Goal: Information Seeking & Learning: Learn about a topic

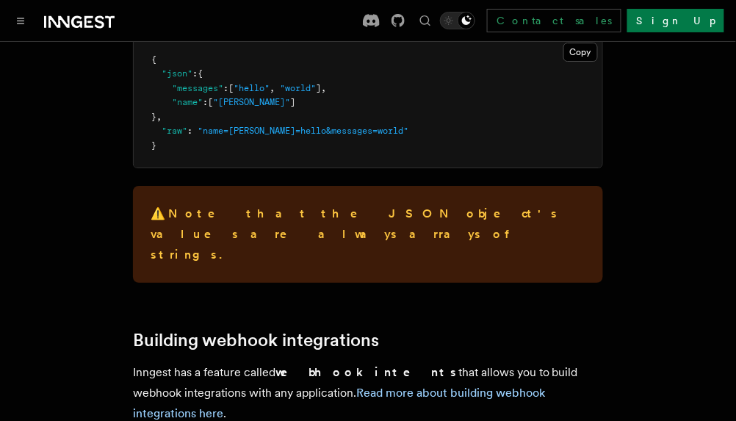
scroll to position [6600, 0]
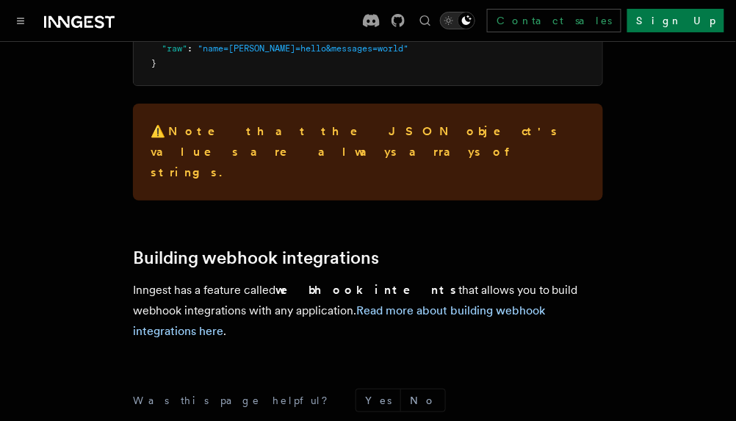
click at [475, 21] on button "Toggle dark mode" at bounding box center [457, 21] width 35 height 18
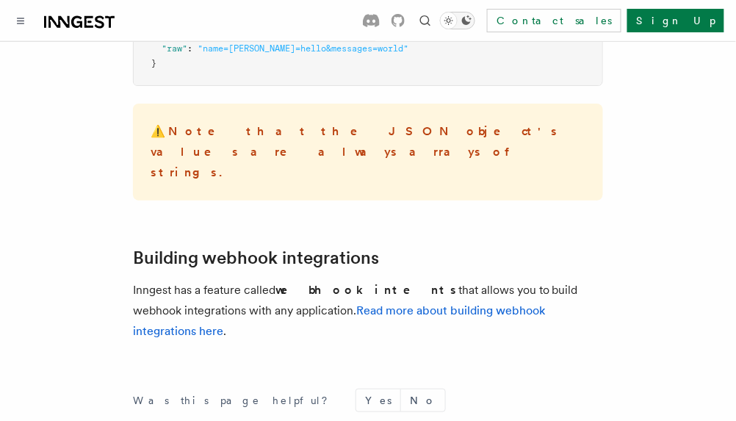
click at [458, 21] on div "Toggle dark mode" at bounding box center [449, 21] width 18 height 18
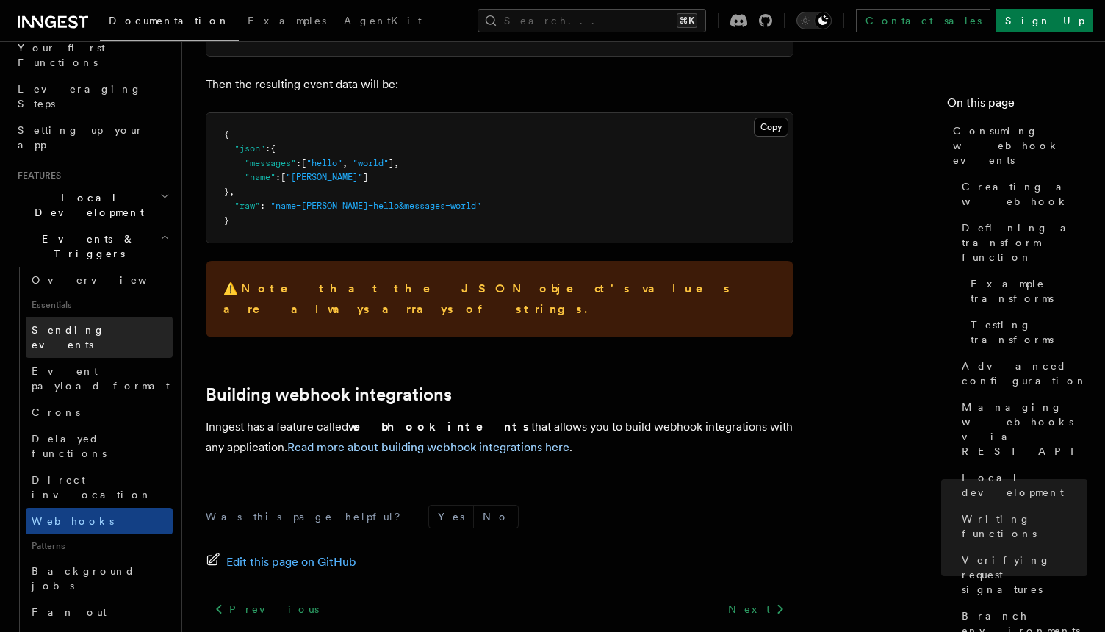
scroll to position [205, 0]
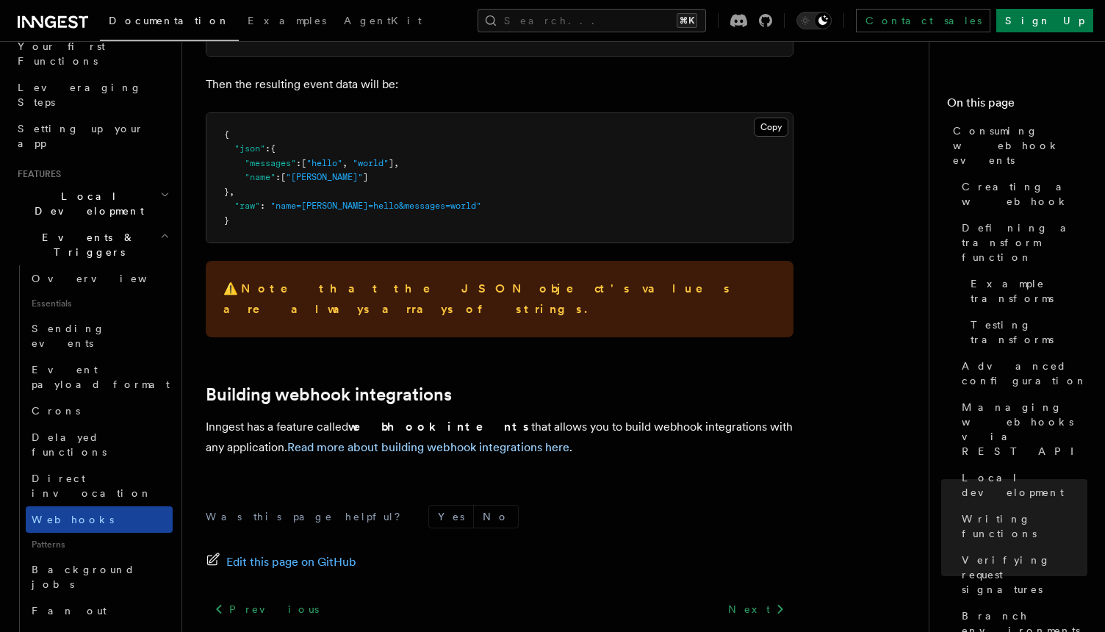
click at [85, 420] on link "Webhooks" at bounding box center [99, 519] width 147 height 26
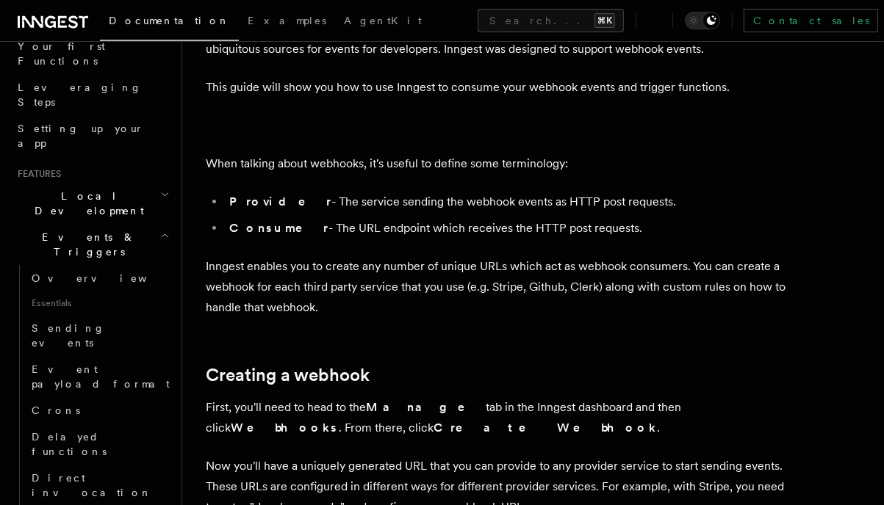
scroll to position [118, 0]
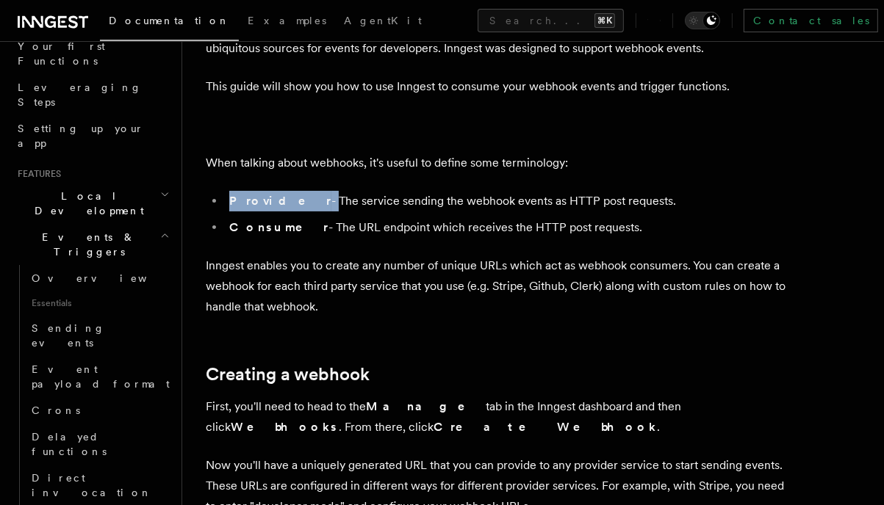
drag, startPoint x: 335, startPoint y: 206, endPoint x: 569, endPoint y: 187, distance: 235.1
click at [371, 226] on li "Consumer - The URL endpoint which receives the HTTP post requests." at bounding box center [509, 227] width 569 height 21
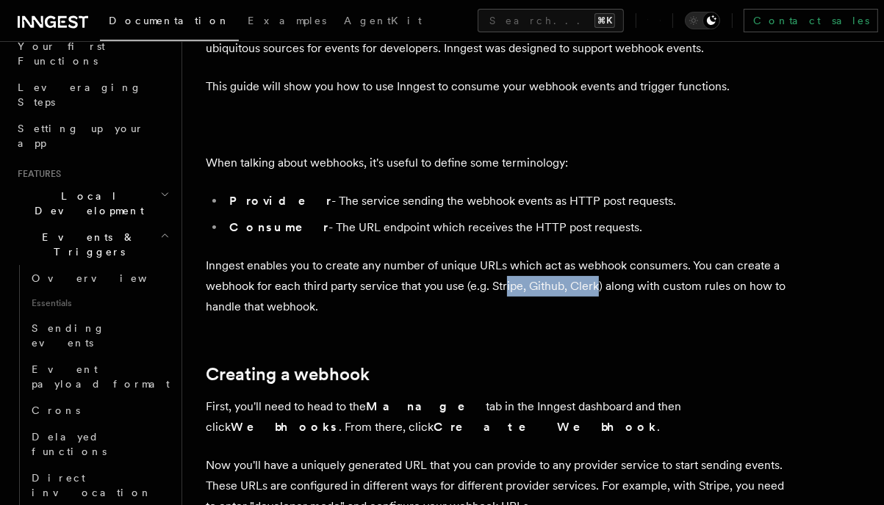
drag, startPoint x: 503, startPoint y: 290, endPoint x: 596, endPoint y: 291, distance: 92.6
click at [596, 291] on p "Inngest enables you to create any number of unique URLs which act as webhook co…" at bounding box center [500, 287] width 588 height 62
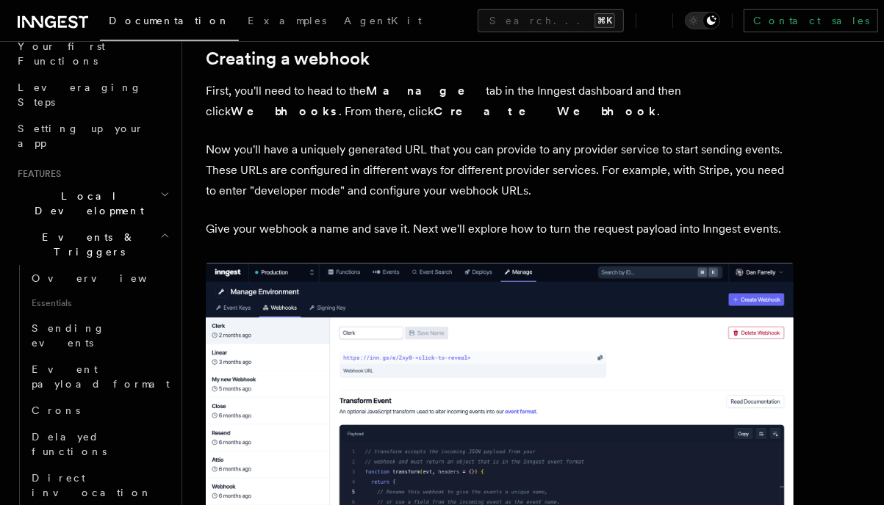
scroll to position [432, 0]
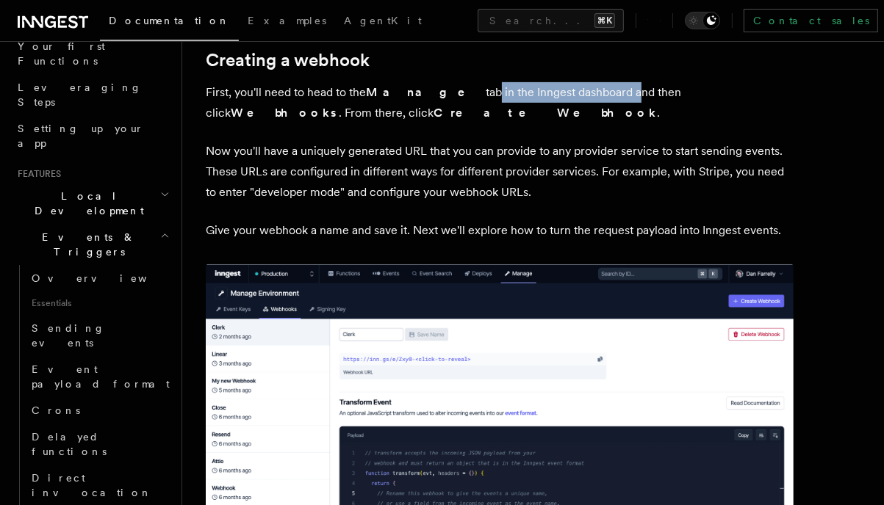
drag, startPoint x: 566, startPoint y: 96, endPoint x: 425, endPoint y: 96, distance: 141.0
click at [425, 96] on p "First, you'll need to head to the Manage tab in the Inngest dashboard and then …" at bounding box center [500, 102] width 588 height 41
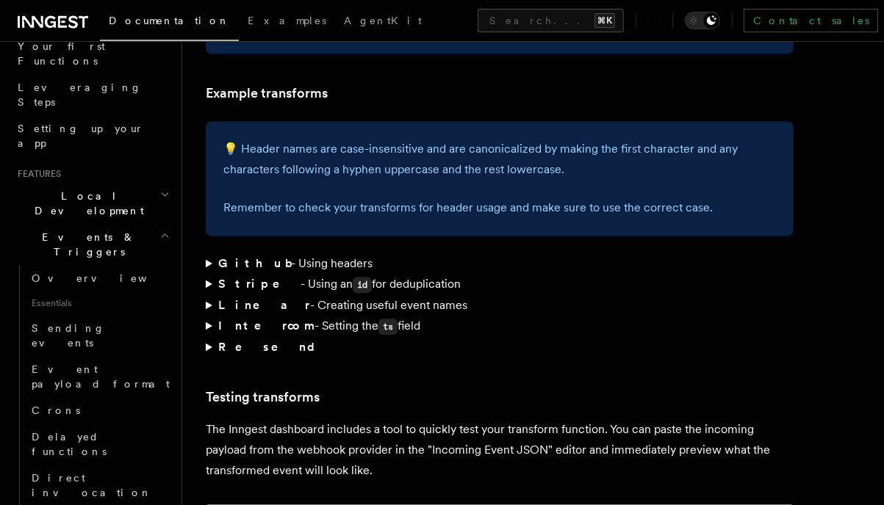
scroll to position [2497, 0]
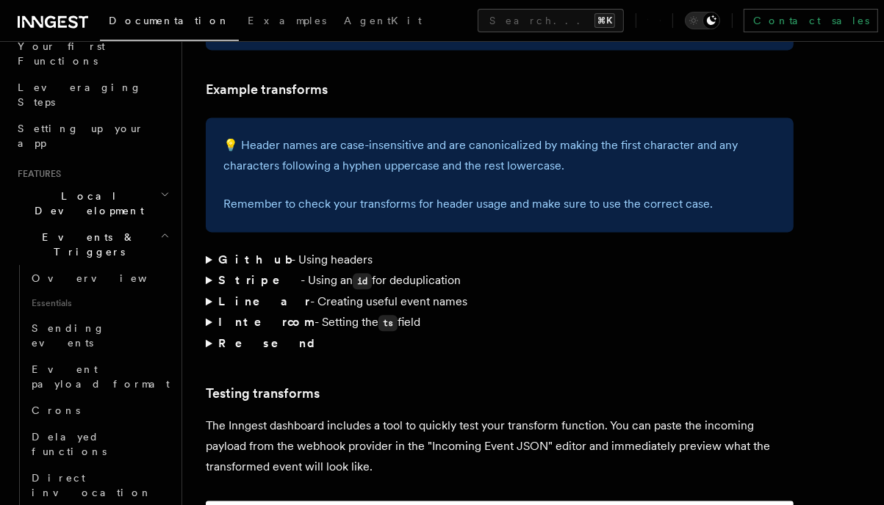
click at [208, 334] on summary "Resend" at bounding box center [500, 344] width 588 height 21
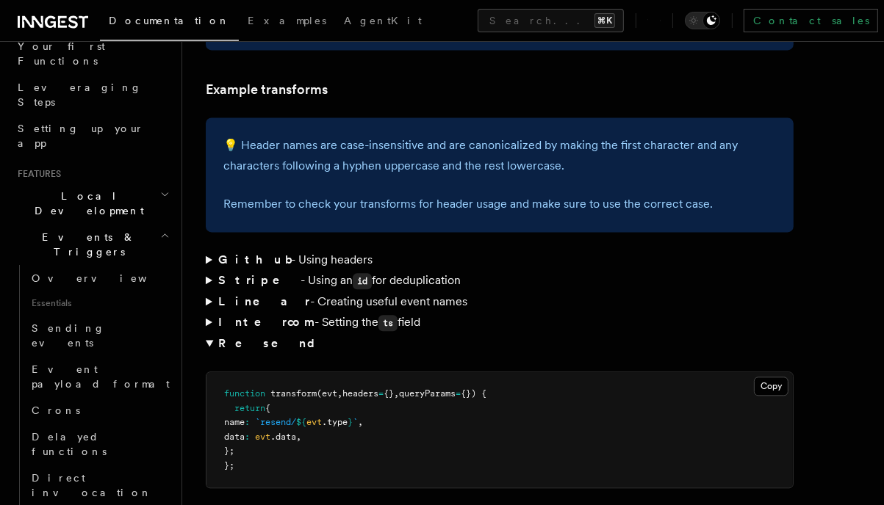
drag, startPoint x: 208, startPoint y: 281, endPoint x: 236, endPoint y: 263, distance: 33.4
click at [208, 334] on summary "Resend" at bounding box center [500, 344] width 588 height 21
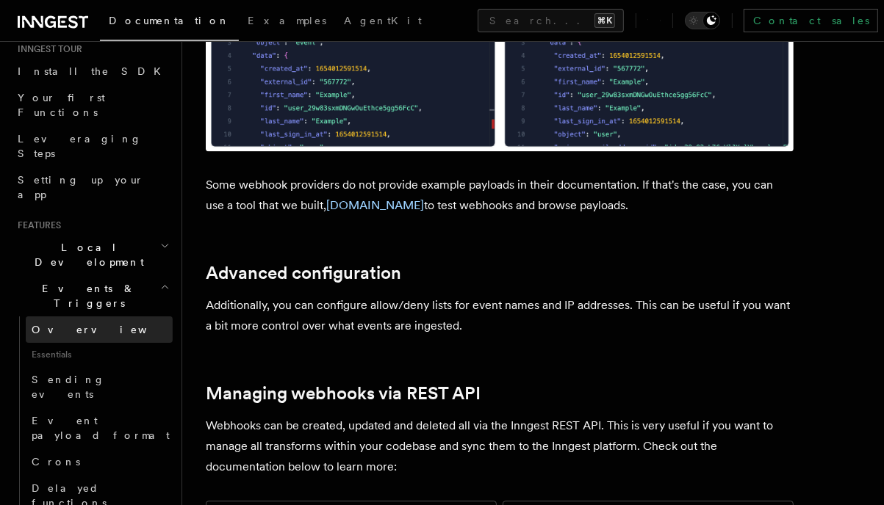
scroll to position [153, 0]
click at [165, 241] on icon "button" at bounding box center [165, 247] width 10 height 12
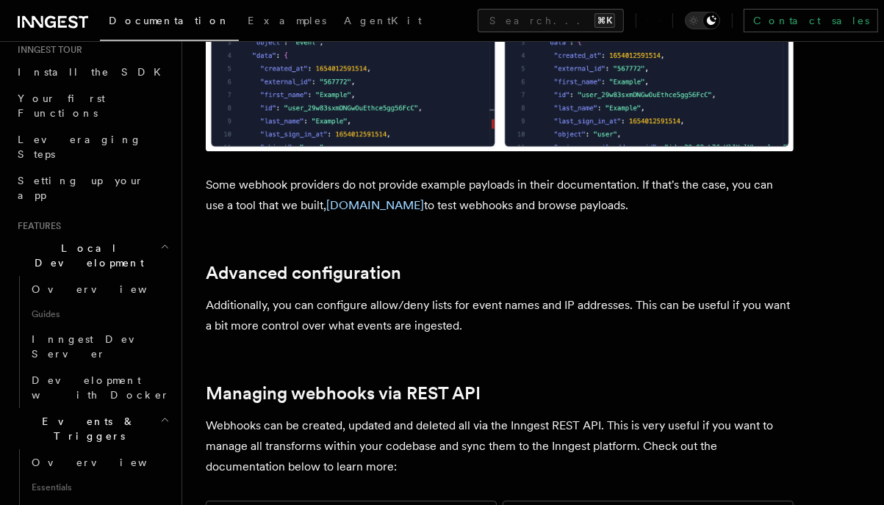
click at [71, 408] on h2 "Events & Triggers" at bounding box center [92, 428] width 161 height 41
click at [69, 420] on span "Inngest Functions" at bounding box center [85, 469] width 147 height 29
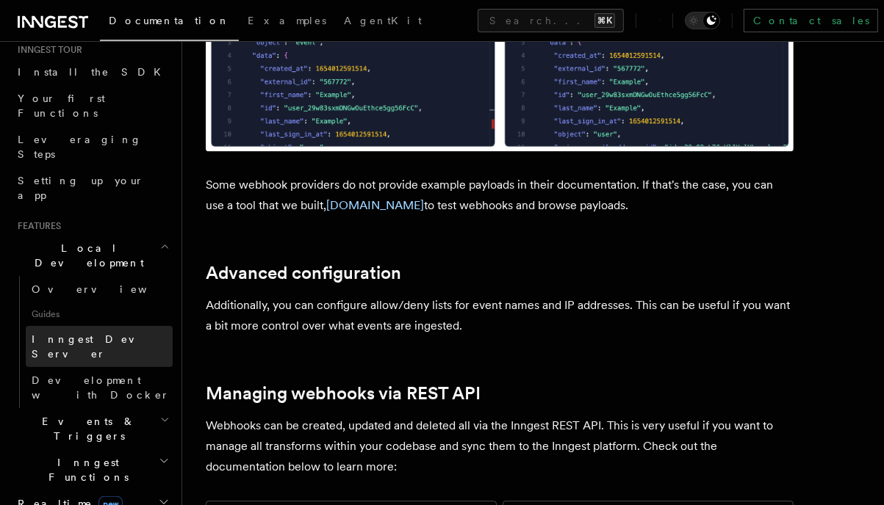
click at [80, 332] on span "Inngest Dev Server" at bounding box center [102, 346] width 141 height 29
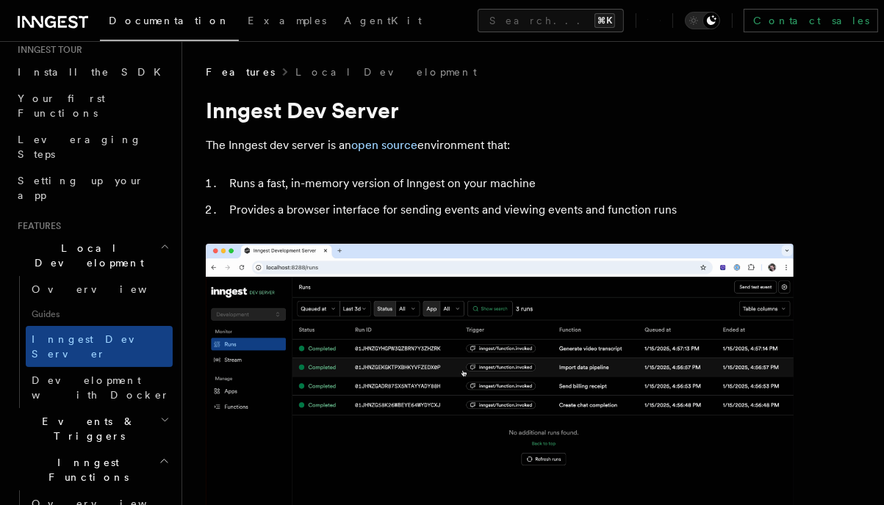
click at [120, 408] on h2 "Events & Triggers" at bounding box center [92, 428] width 161 height 41
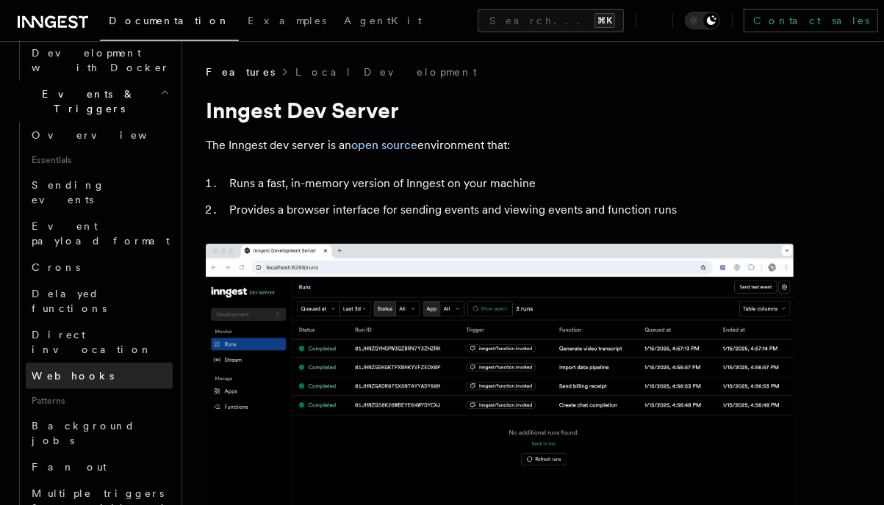
scroll to position [485, 0]
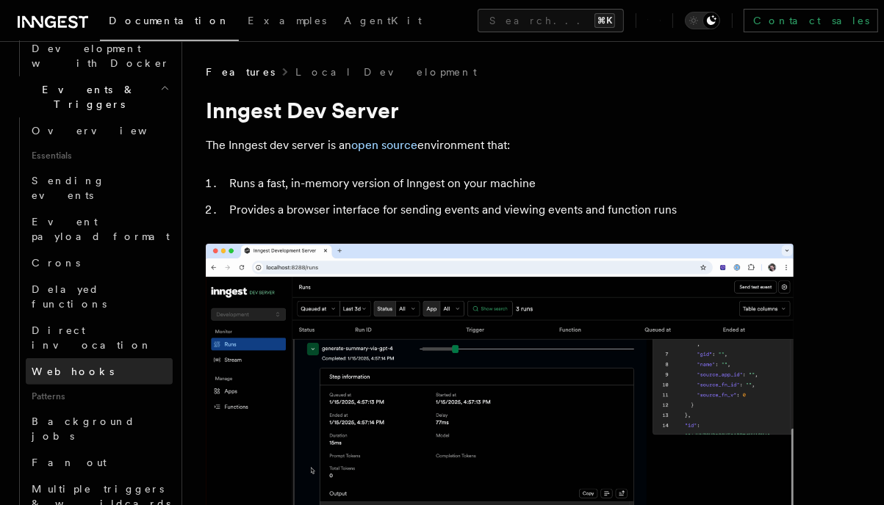
click at [76, 364] on span "Webhooks" at bounding box center [73, 371] width 82 height 15
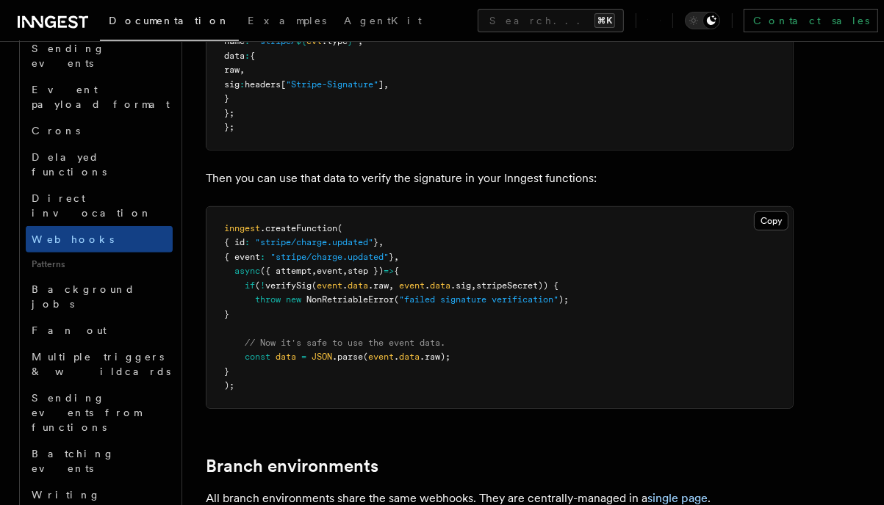
scroll to position [4831, 0]
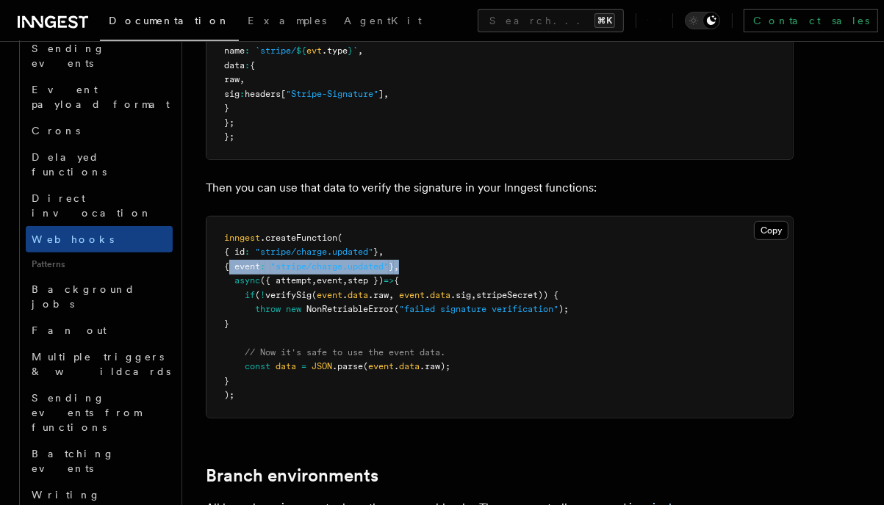
drag, startPoint x: 231, startPoint y: 162, endPoint x: 439, endPoint y: 165, distance: 207.9
click at [439, 217] on pre "inngest .createFunction ( { id : "stripe/charge.updated" } , { event : "stripe/…" at bounding box center [499, 317] width 586 height 201
click at [433, 217] on pre "inngest .createFunction ( { id : "stripe/charge.updated" } , { event : "stripe/…" at bounding box center [499, 317] width 586 height 201
drag, startPoint x: 433, startPoint y: 165, endPoint x: 235, endPoint y: 161, distance: 197.7
click at [235, 217] on pre "inngest .createFunction ( { id : "stripe/charge.updated" } , { event : "stripe/…" at bounding box center [499, 317] width 586 height 201
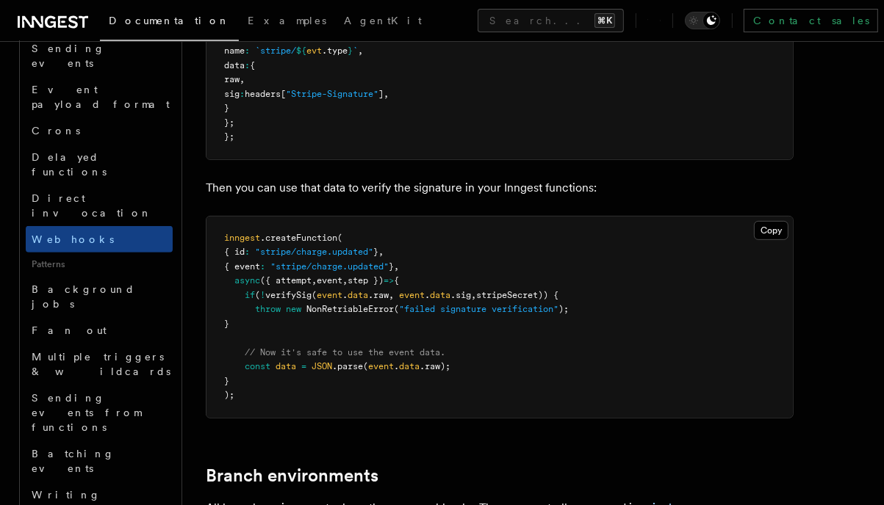
drag, startPoint x: 292, startPoint y: 190, endPoint x: 285, endPoint y: 188, distance: 7.7
click at [292, 290] on span "verifySig" at bounding box center [288, 295] width 46 height 10
drag, startPoint x: 231, startPoint y: 162, endPoint x: 432, endPoint y: 163, distance: 200.6
click at [432, 217] on pre "inngest .createFunction ( { id : "stripe/charge.updated" } , { event : "stripe/…" at bounding box center [499, 317] width 586 height 201
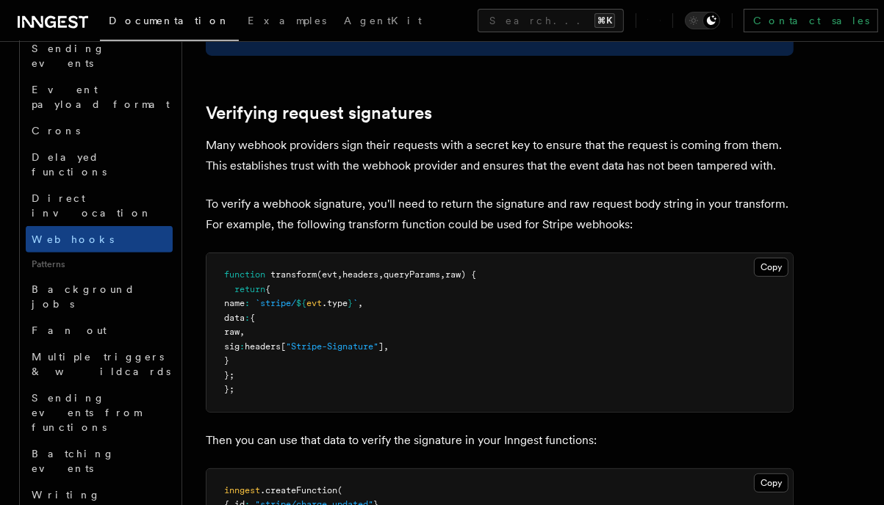
scroll to position [4574, 0]
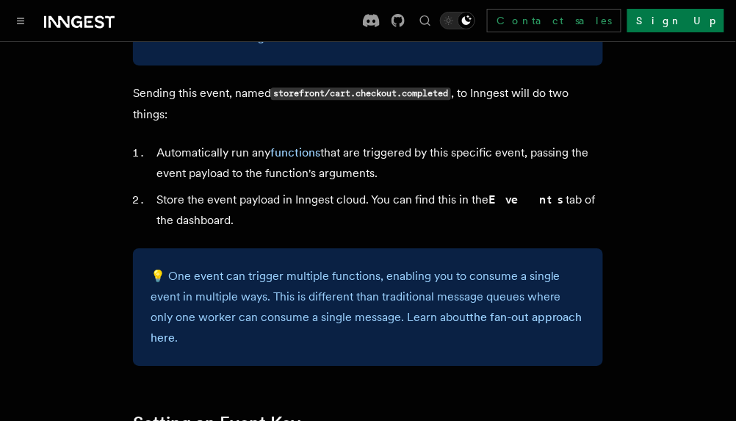
scroll to position [846, 0]
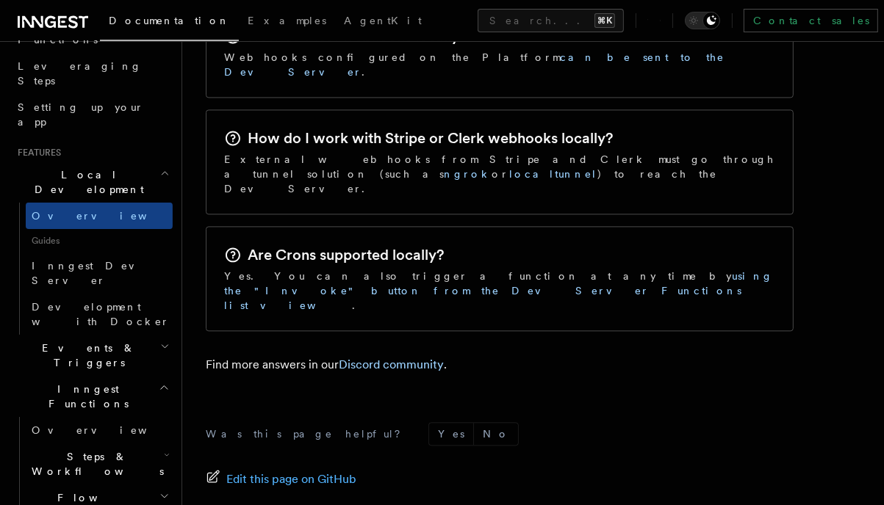
scroll to position [232, 0]
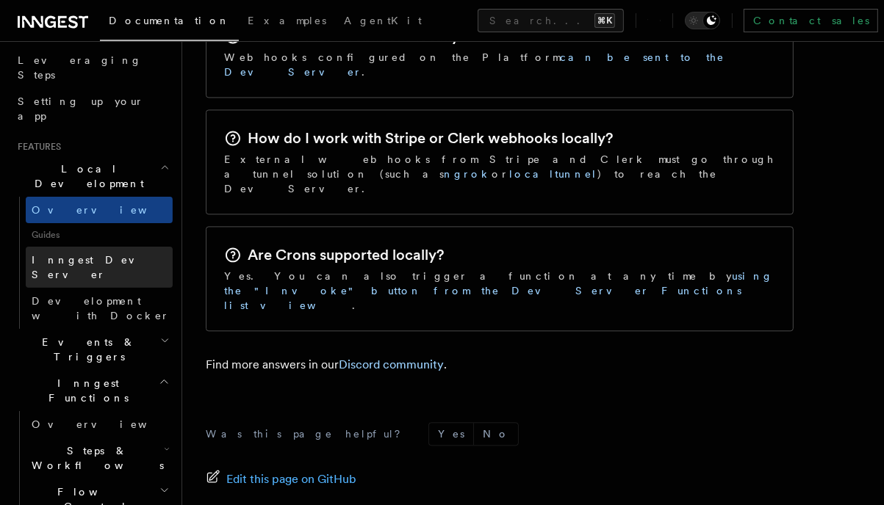
click at [71, 254] on span "Inngest Dev Server" at bounding box center [95, 267] width 126 height 26
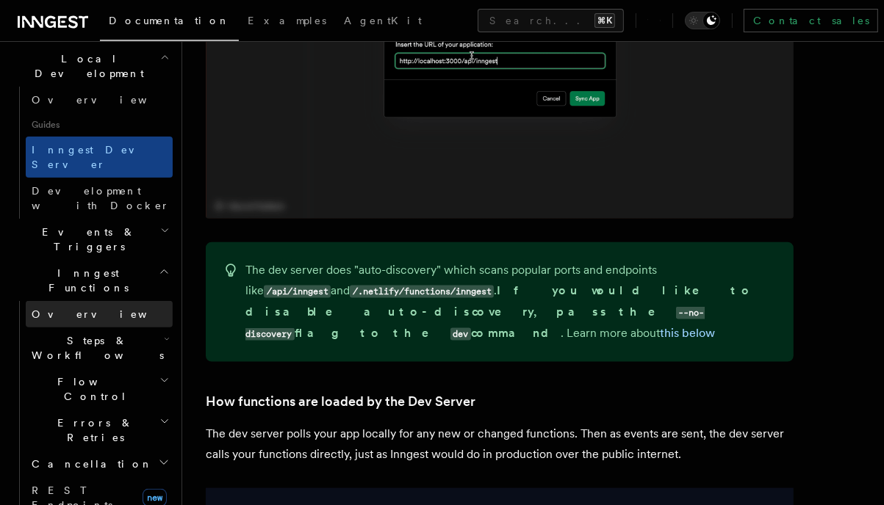
scroll to position [323, 0]
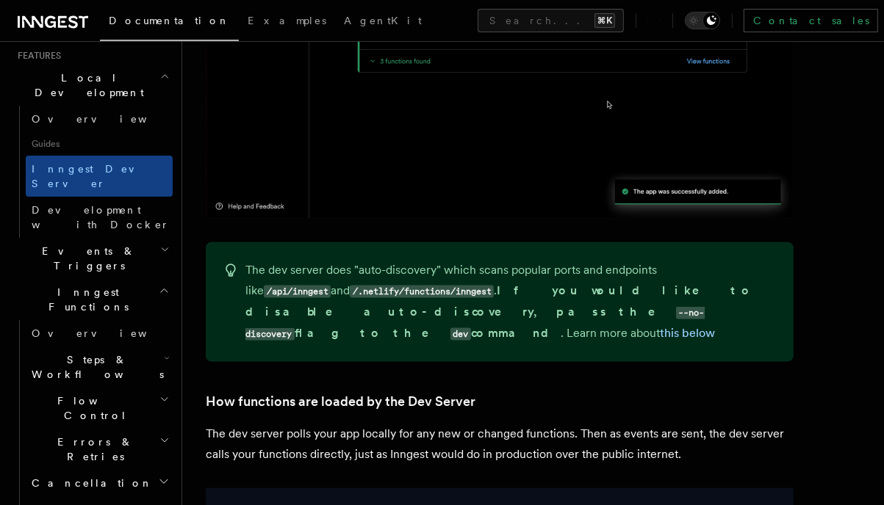
click at [166, 353] on icon "button" at bounding box center [167, 359] width 6 height 12
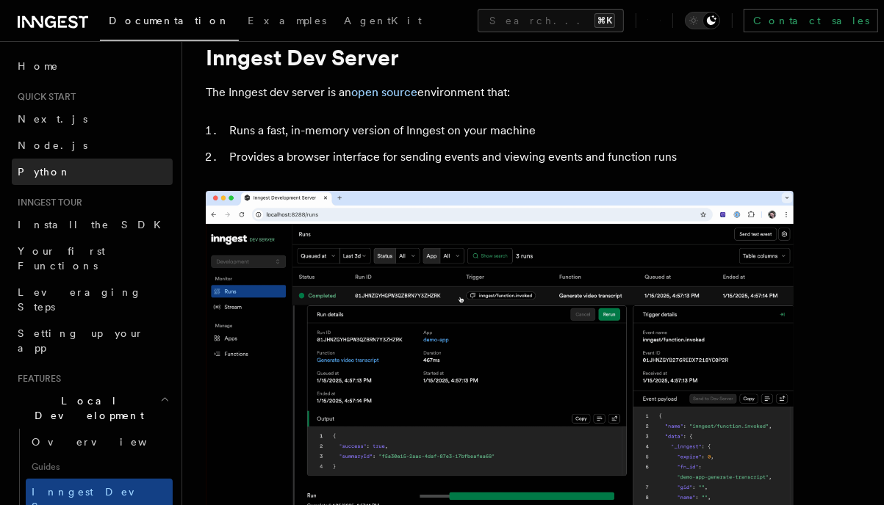
scroll to position [0, 0]
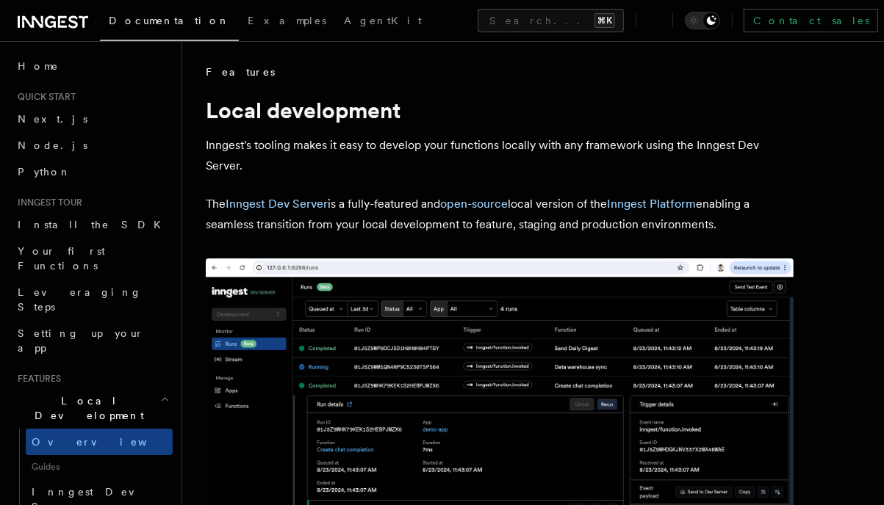
scroll to position [2506, 0]
